Goal: Find specific page/section: Find specific page/section

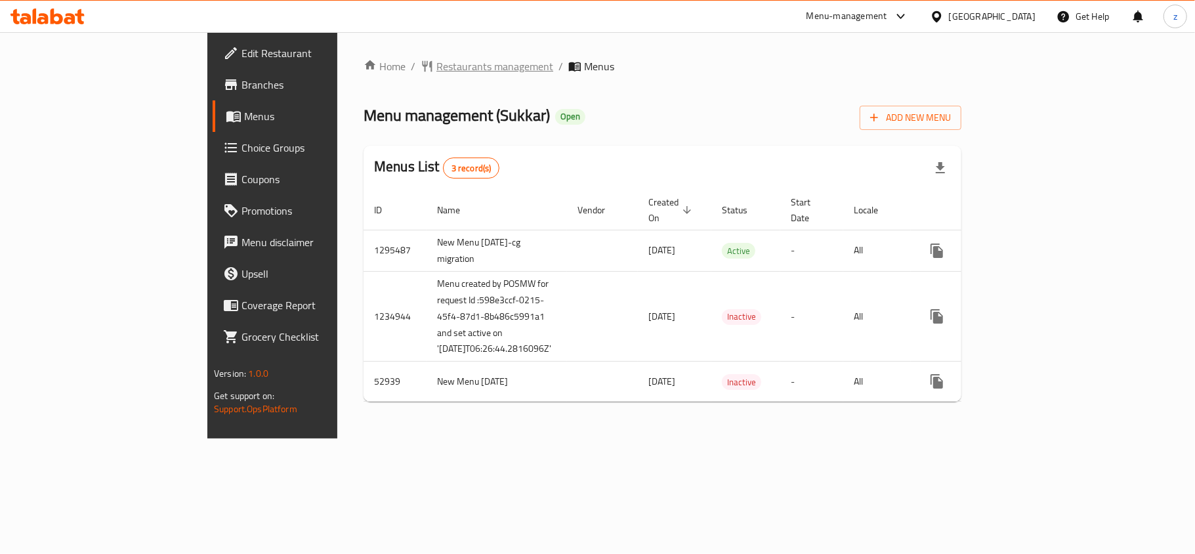
click at [436, 64] on span "Restaurants management" at bounding box center [494, 66] width 117 height 16
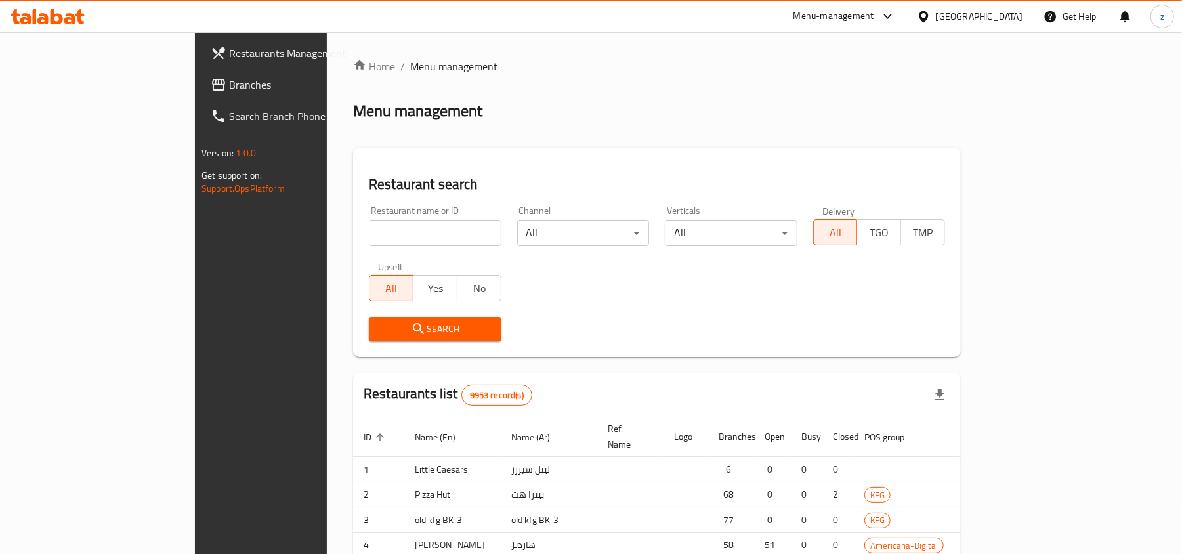
click at [325, 227] on div at bounding box center [591, 277] width 1182 height 554
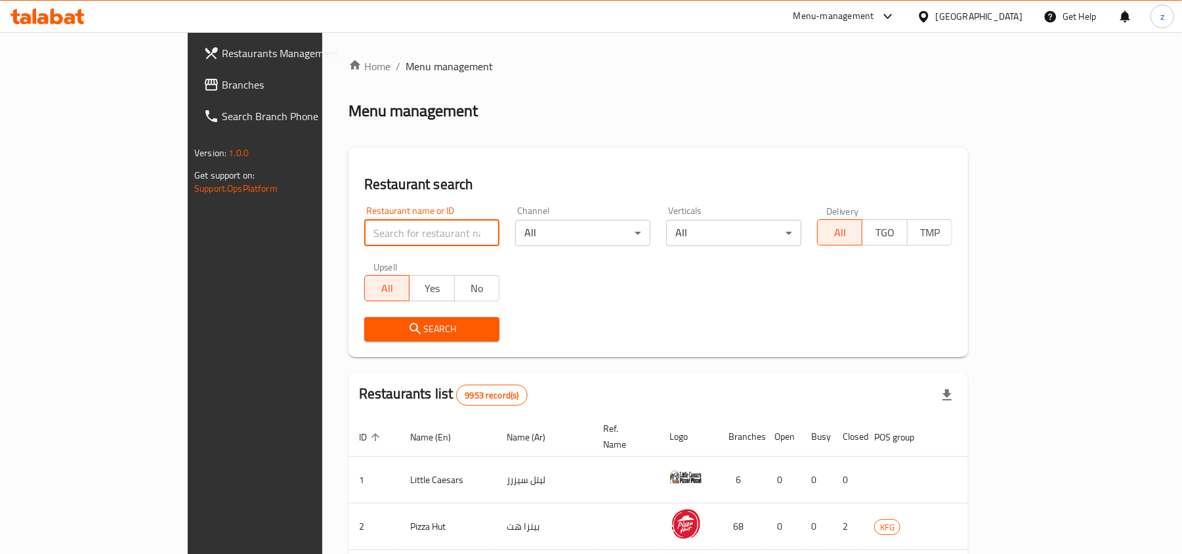
click at [364, 227] on input "search" at bounding box center [431, 233] width 135 height 26
paste input "3920"
type input "3920"
click button "Search" at bounding box center [431, 329] width 135 height 24
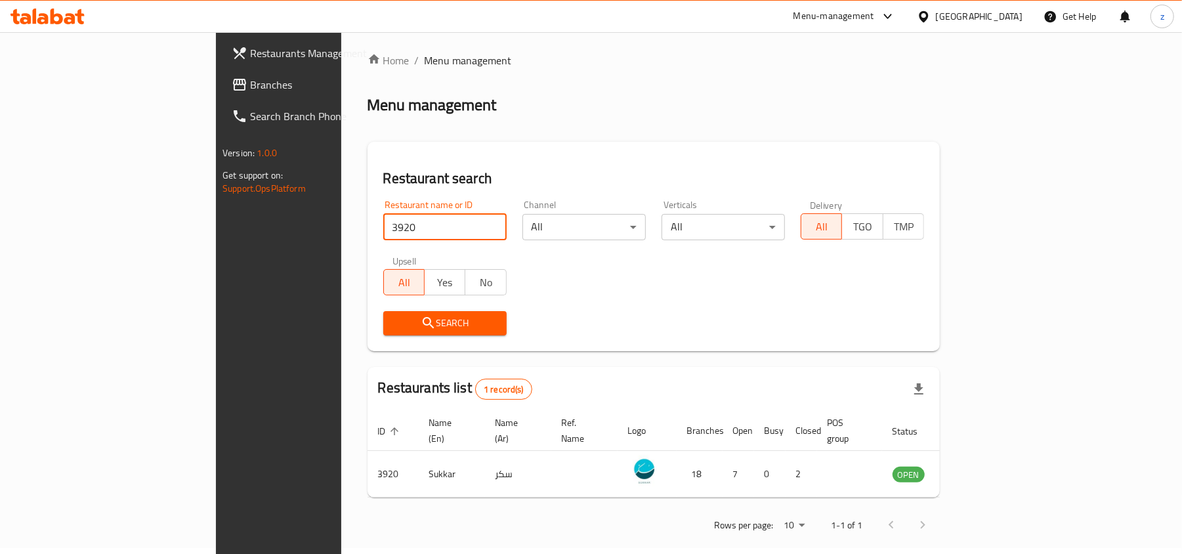
scroll to position [7, 0]
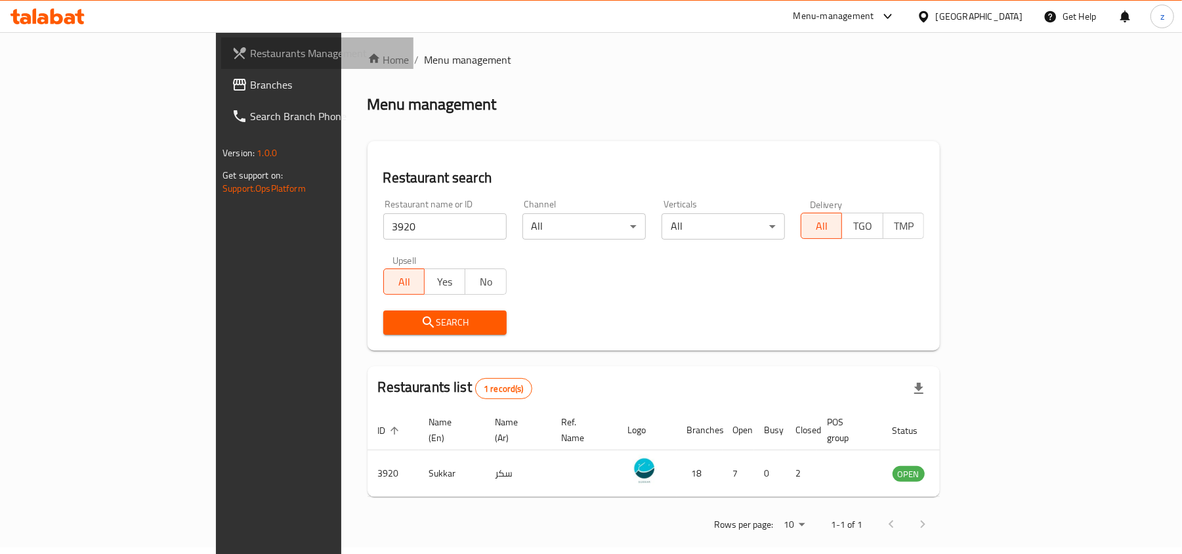
click at [250, 56] on span "Restaurants Management" at bounding box center [326, 53] width 153 height 16
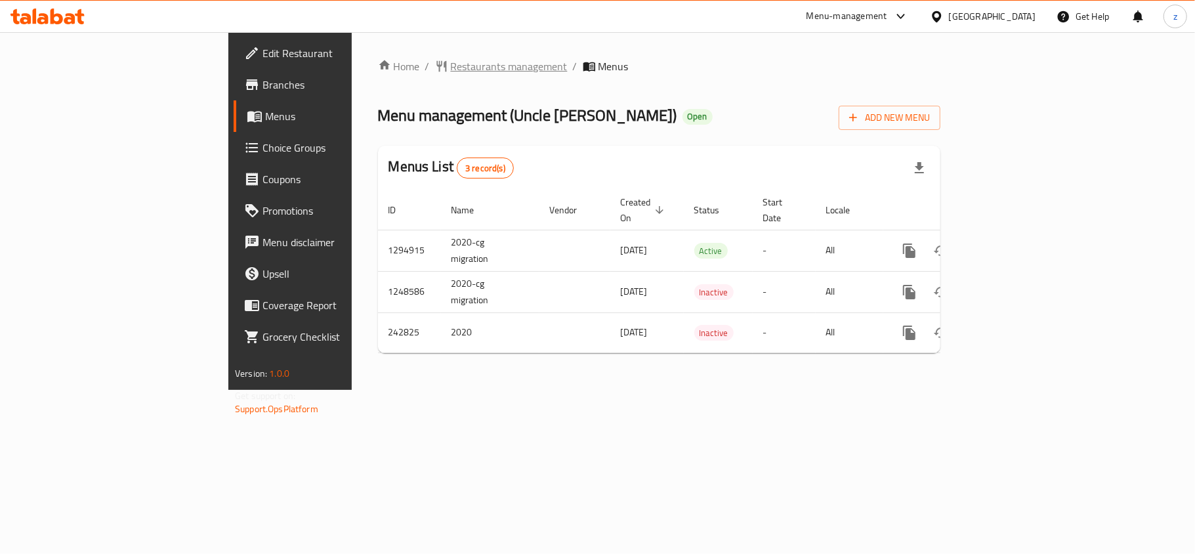
click at [451, 73] on span "Restaurants management" at bounding box center [509, 66] width 117 height 16
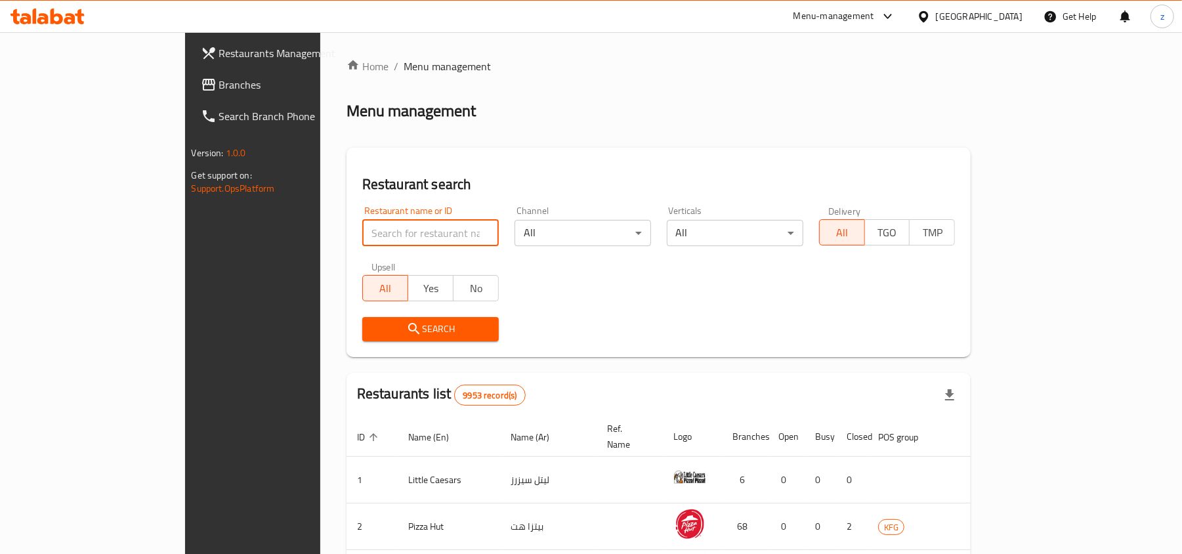
click at [362, 234] on input "search" at bounding box center [430, 233] width 136 height 26
paste input "627090"
type input "627090"
click button "Search" at bounding box center [430, 329] width 136 height 24
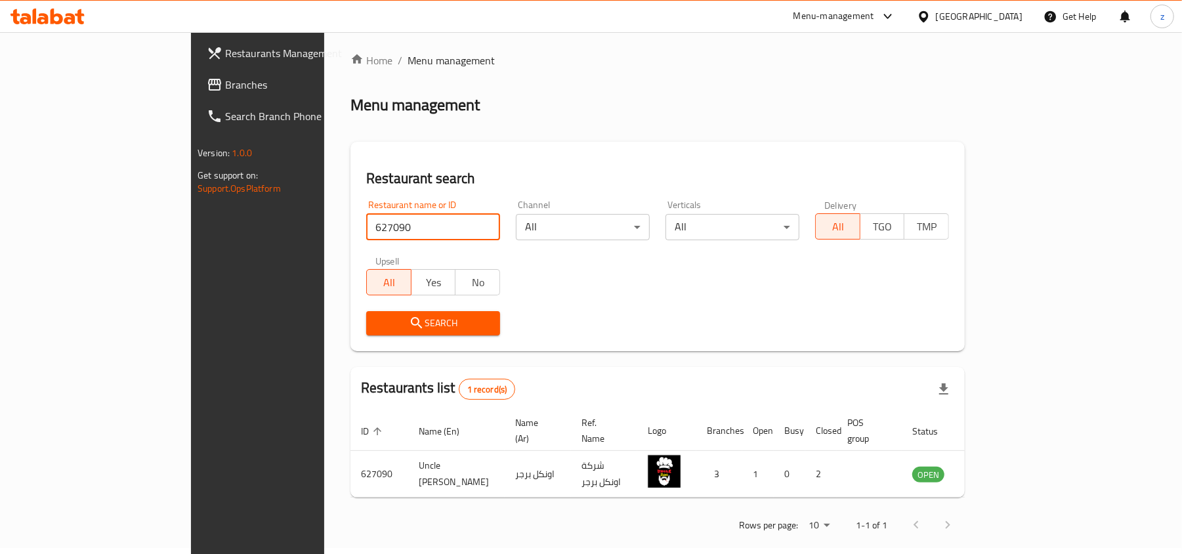
scroll to position [7, 0]
click at [225, 46] on span "Restaurants Management" at bounding box center [301, 53] width 153 height 16
